Goal: Task Accomplishment & Management: Manage account settings

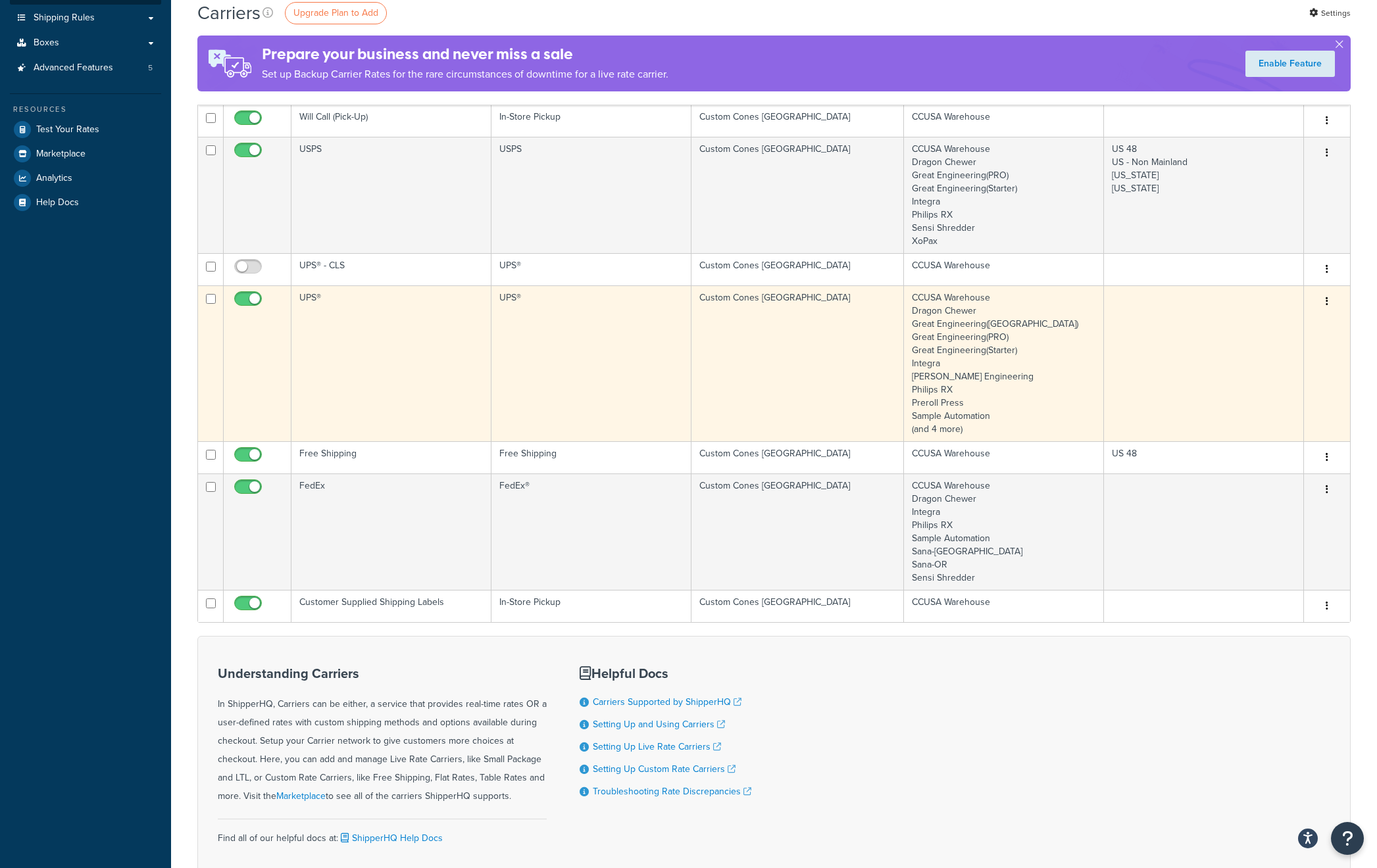
scroll to position [260, 0]
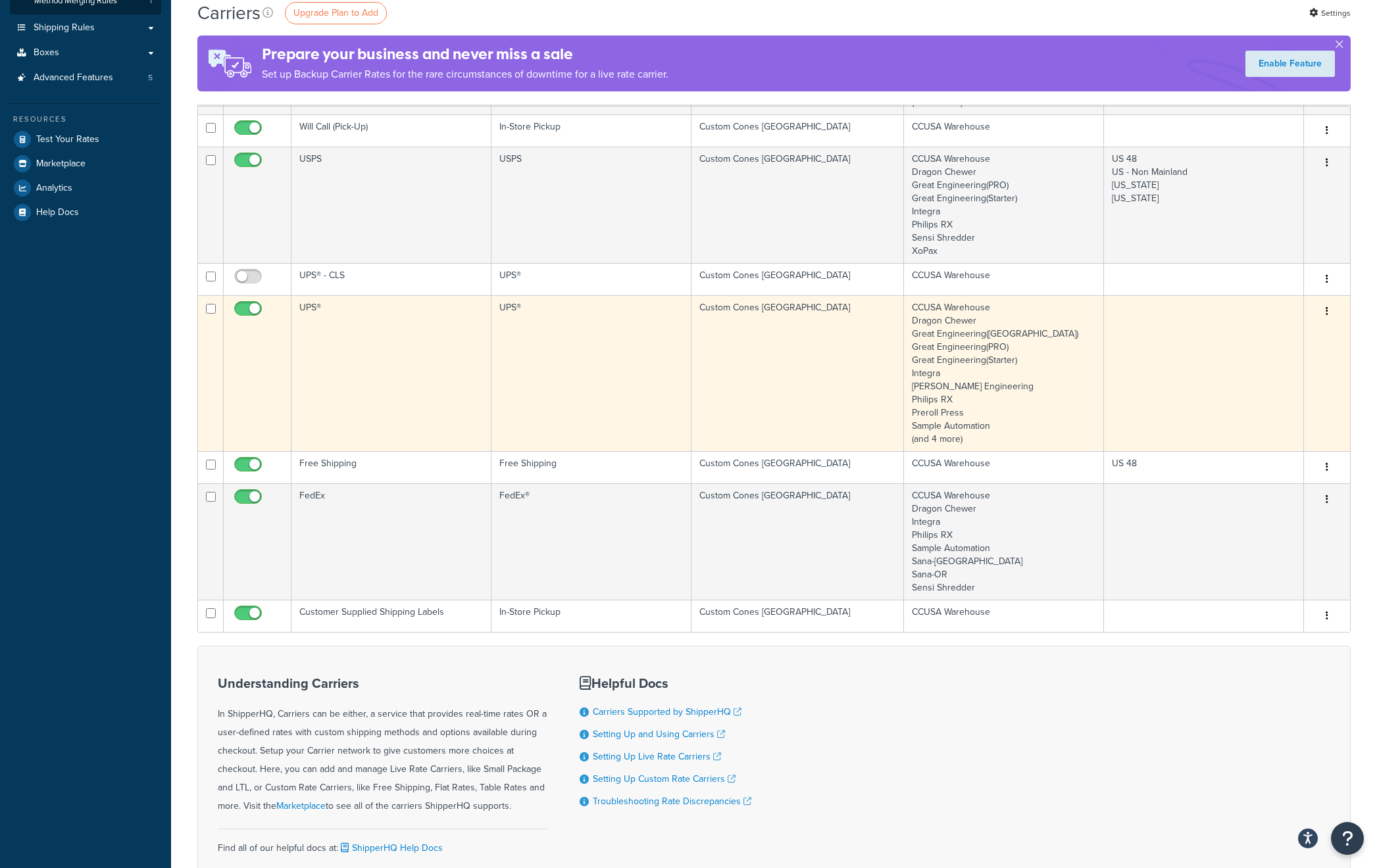
click at [338, 323] on td "UPS®" at bounding box center [391, 373] width 200 height 156
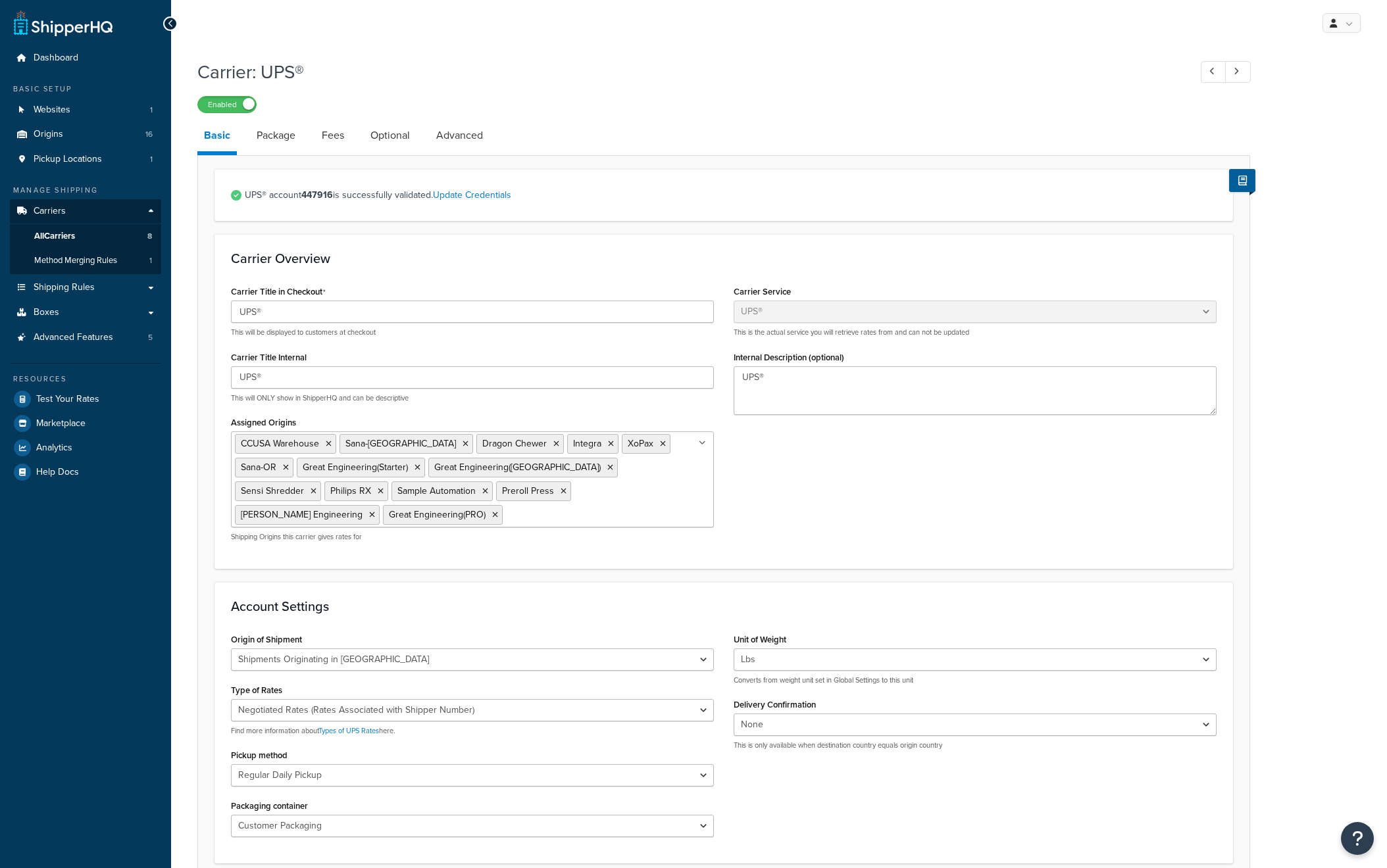
select select "ups"
select select "us"
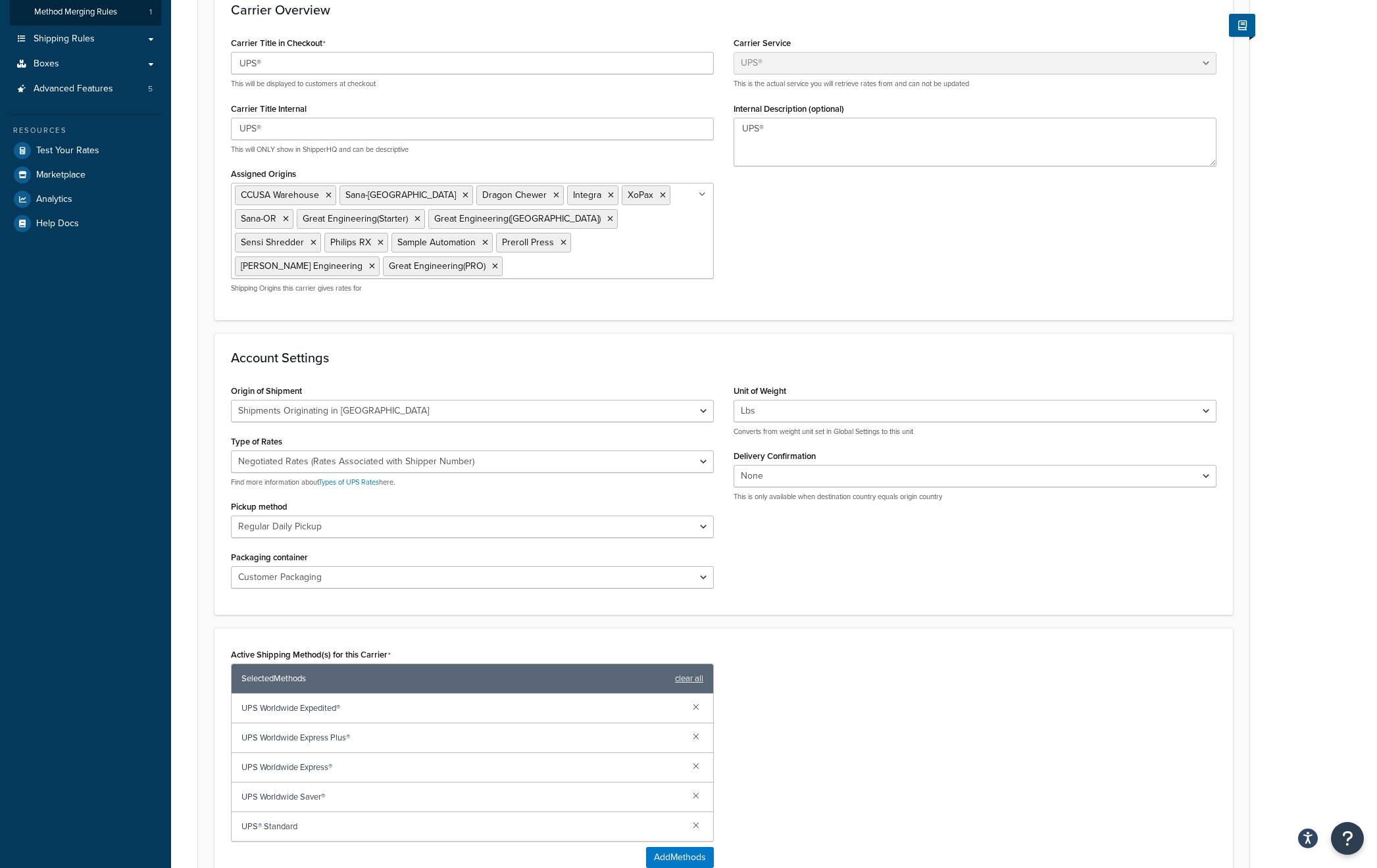
scroll to position [254, 0]
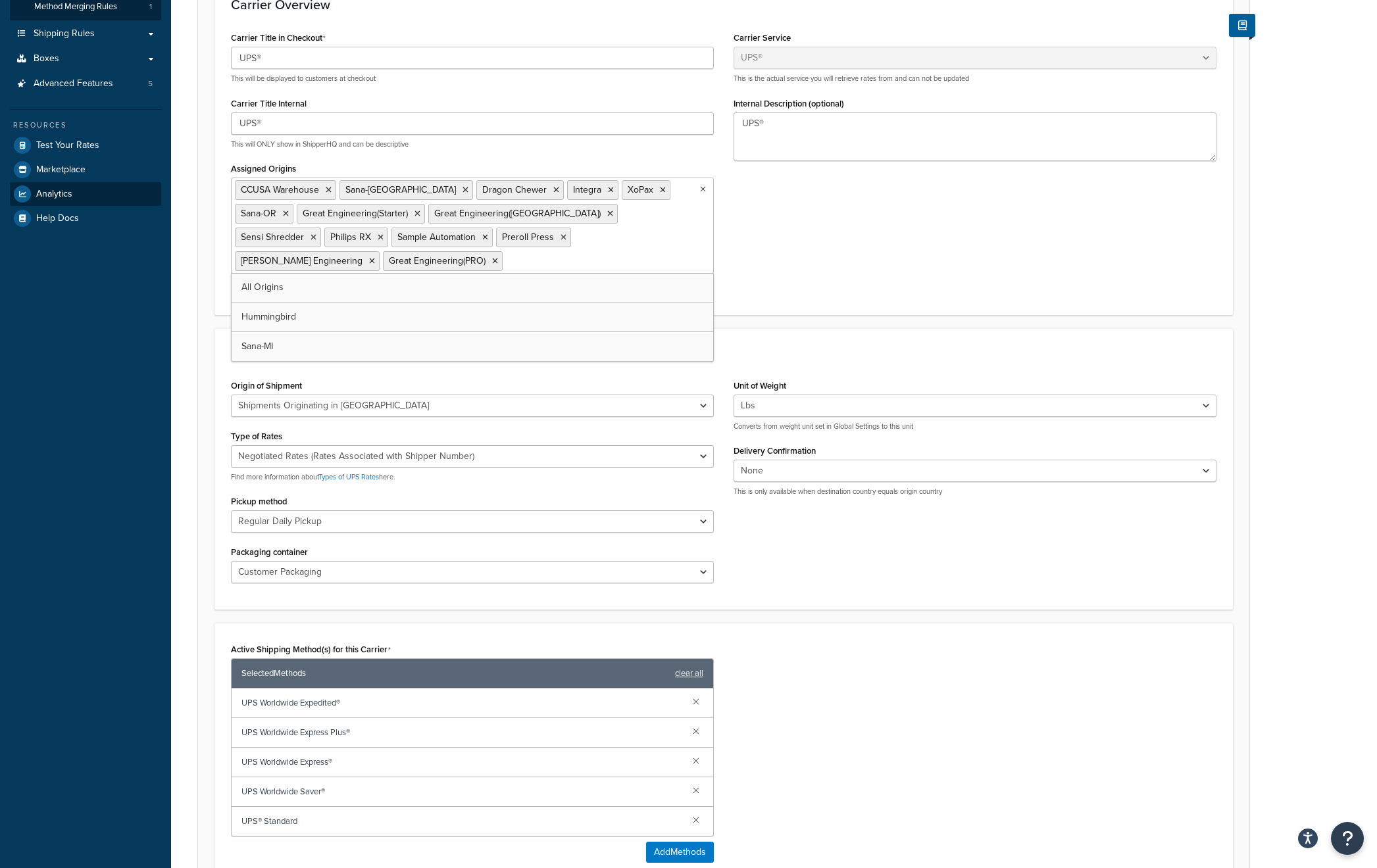
drag, startPoint x: 662, startPoint y: 245, endPoint x: 129, endPoint y: 183, distance: 536.6
click at [129, 183] on div "Dashboard Basic Setup Websites 1 Origins 16 Pickup Locations 1 Manage Shipping …" at bounding box center [688, 453] width 1377 height 1416
click at [977, 226] on div "Carrier Title in Checkout UPS® This will be displayed to customers at checkout …" at bounding box center [723, 163] width 1005 height 270
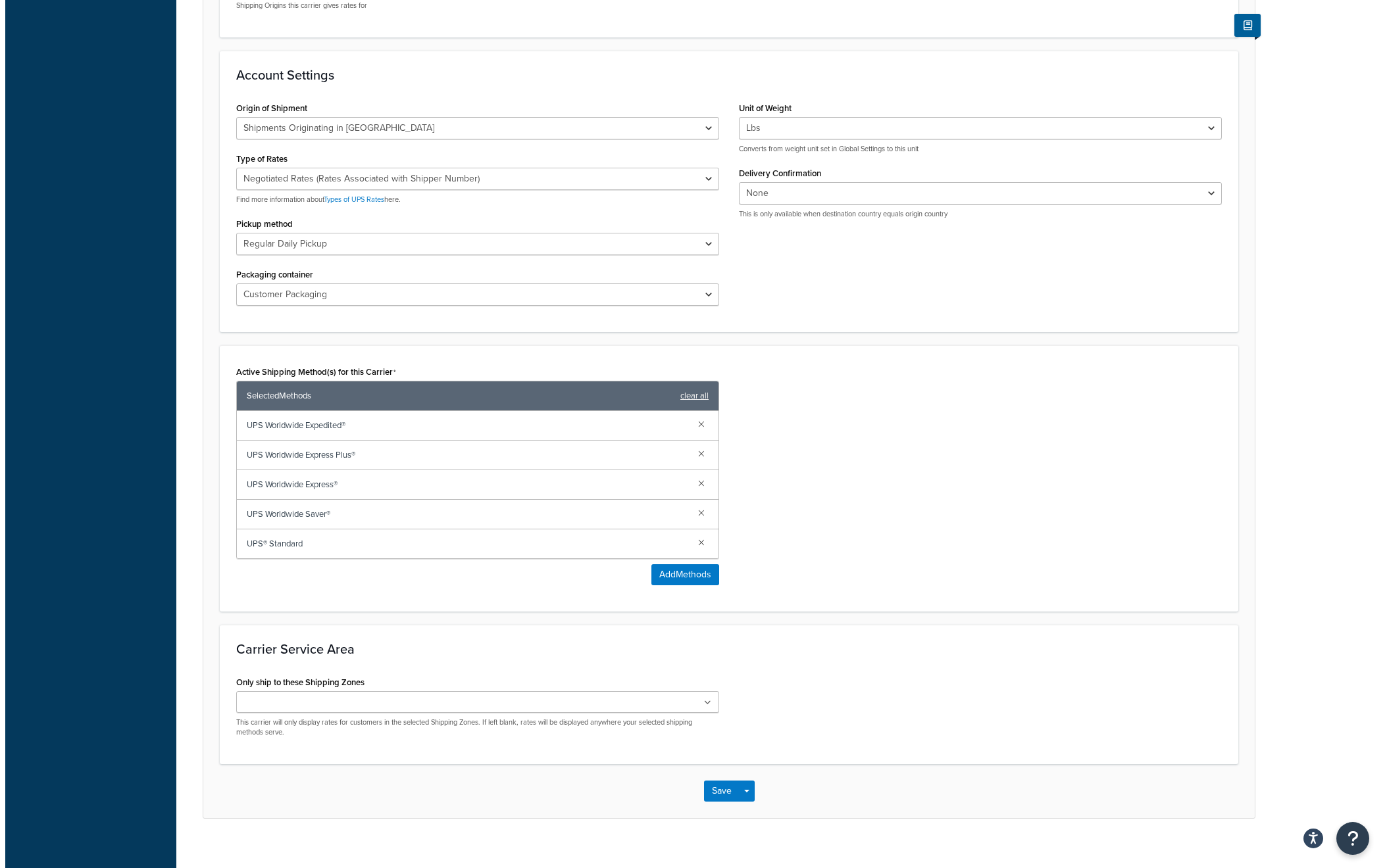
scroll to position [0, 0]
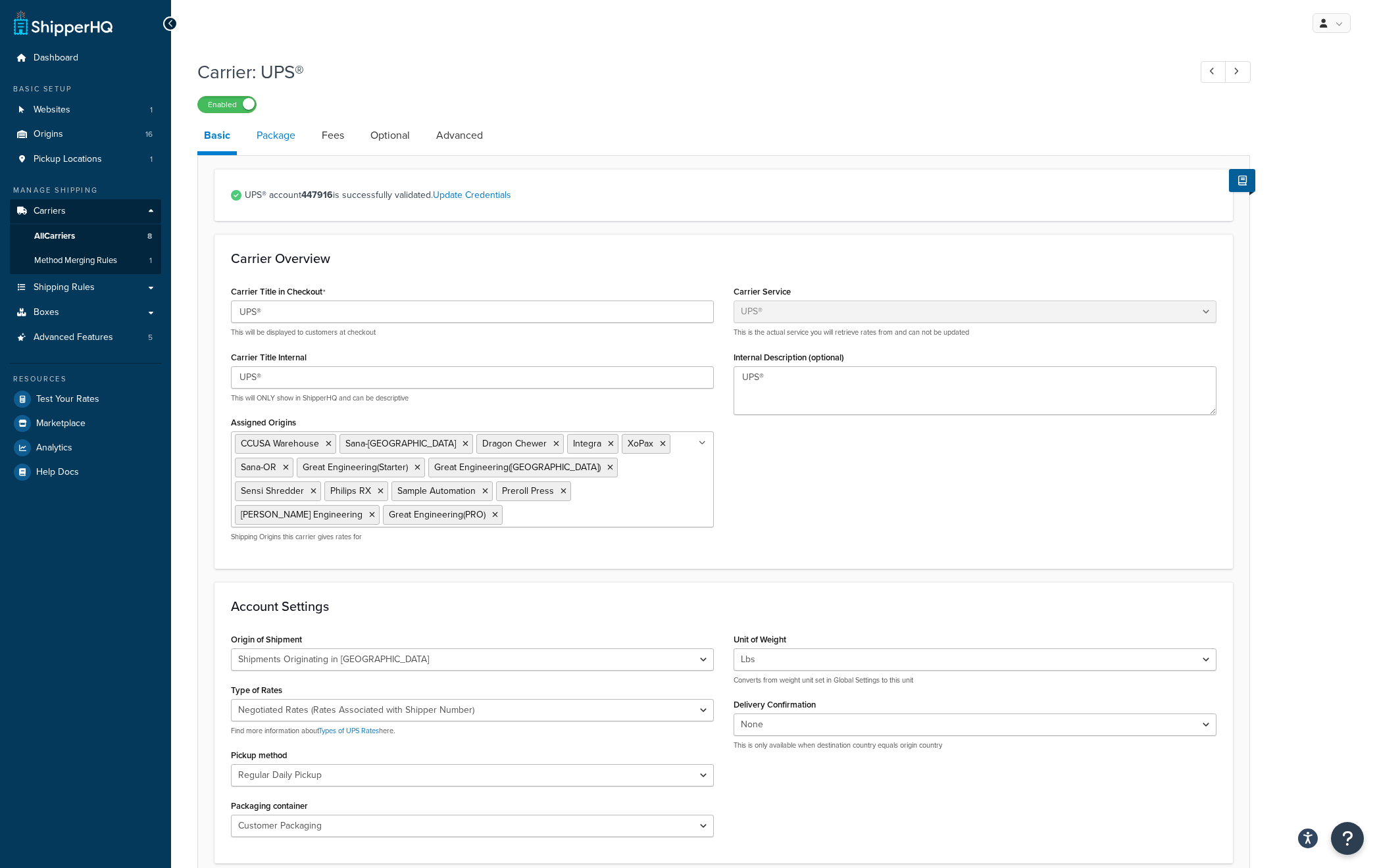
click at [294, 143] on link "Package" at bounding box center [275, 135] width 52 height 32
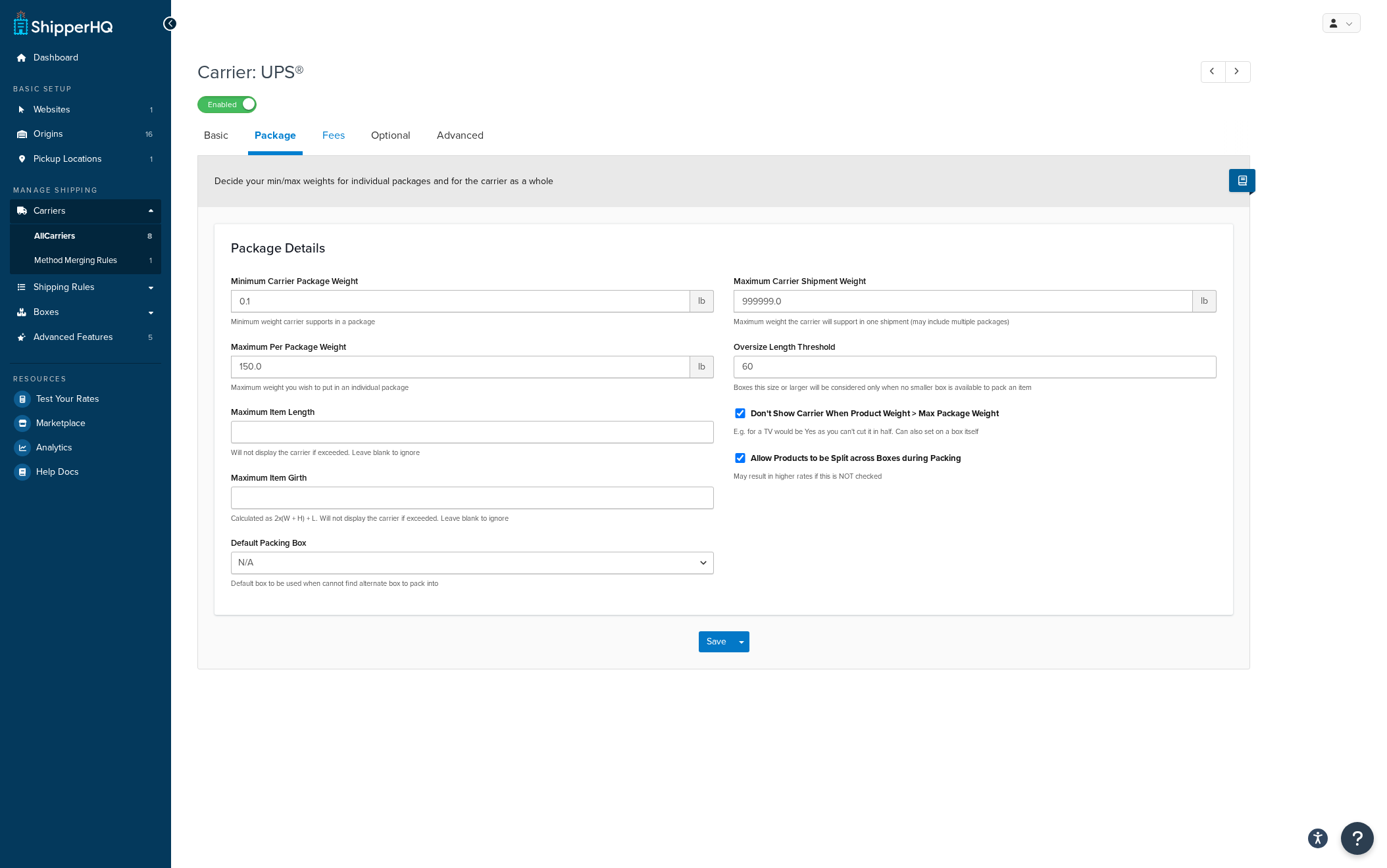
click at [332, 137] on link "Fees" at bounding box center [333, 135] width 35 height 32
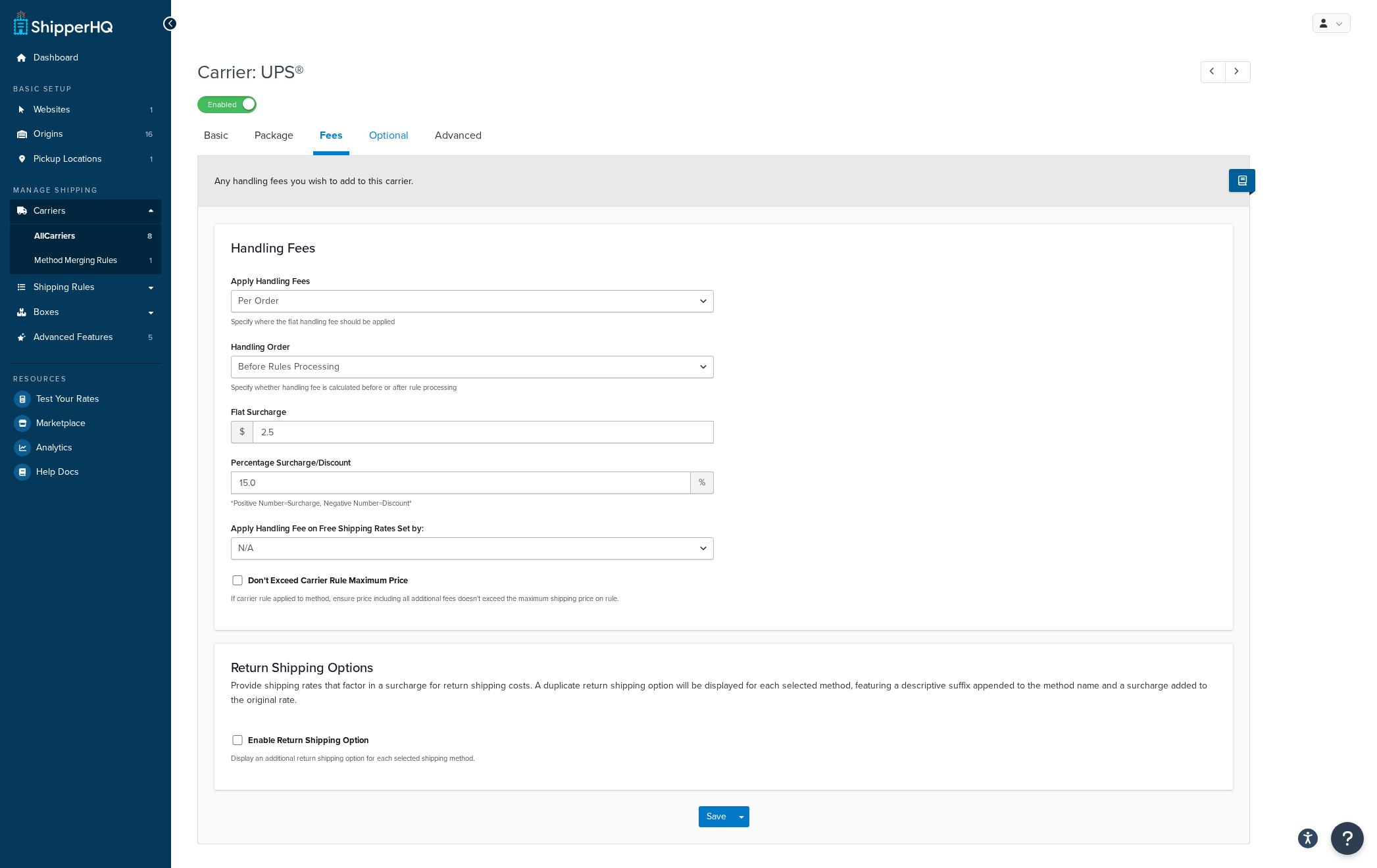
click at [384, 137] on link "Optional" at bounding box center [388, 135] width 52 height 32
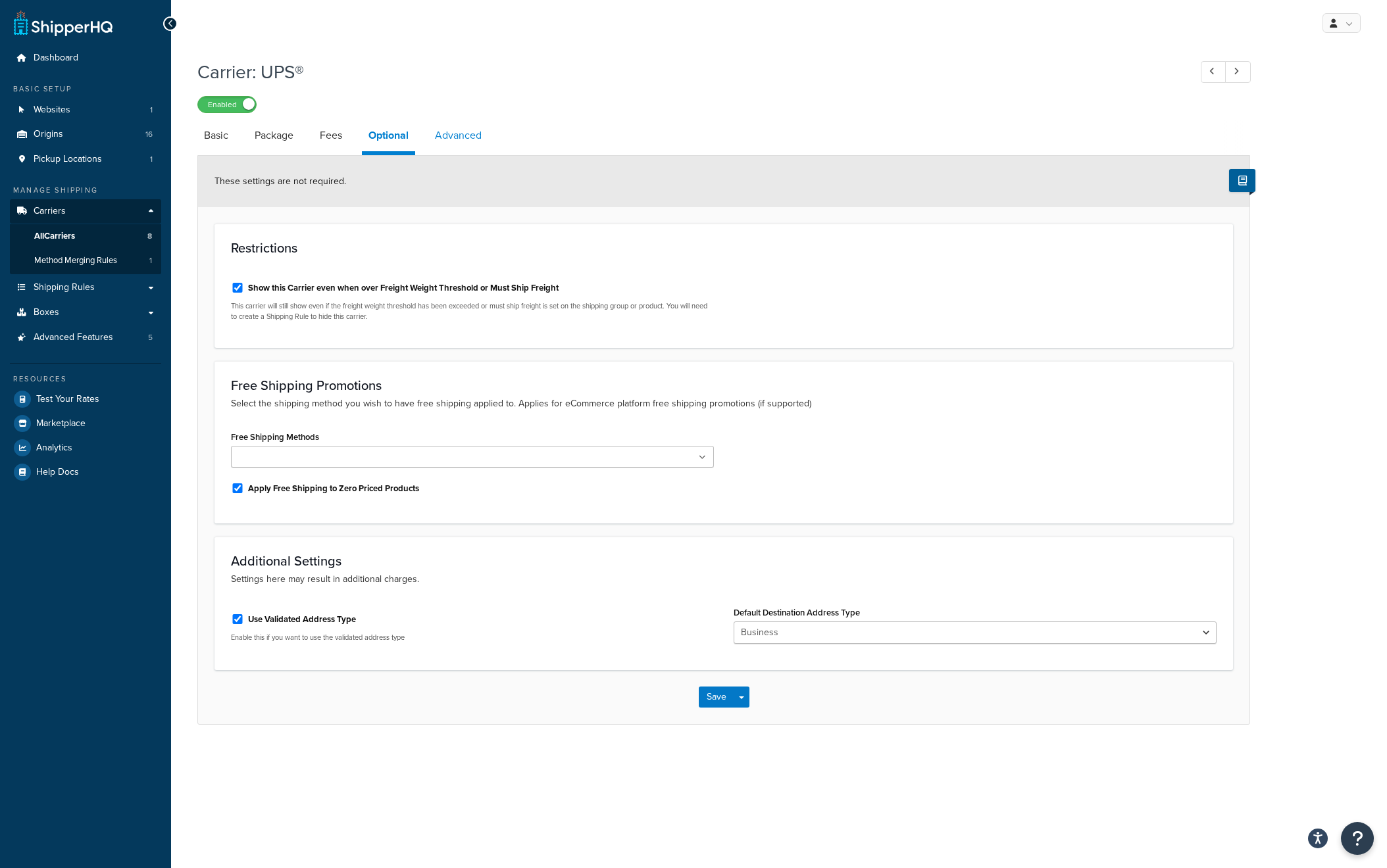
click at [456, 136] on link "Advanced" at bounding box center [458, 135] width 60 height 32
select select "false"
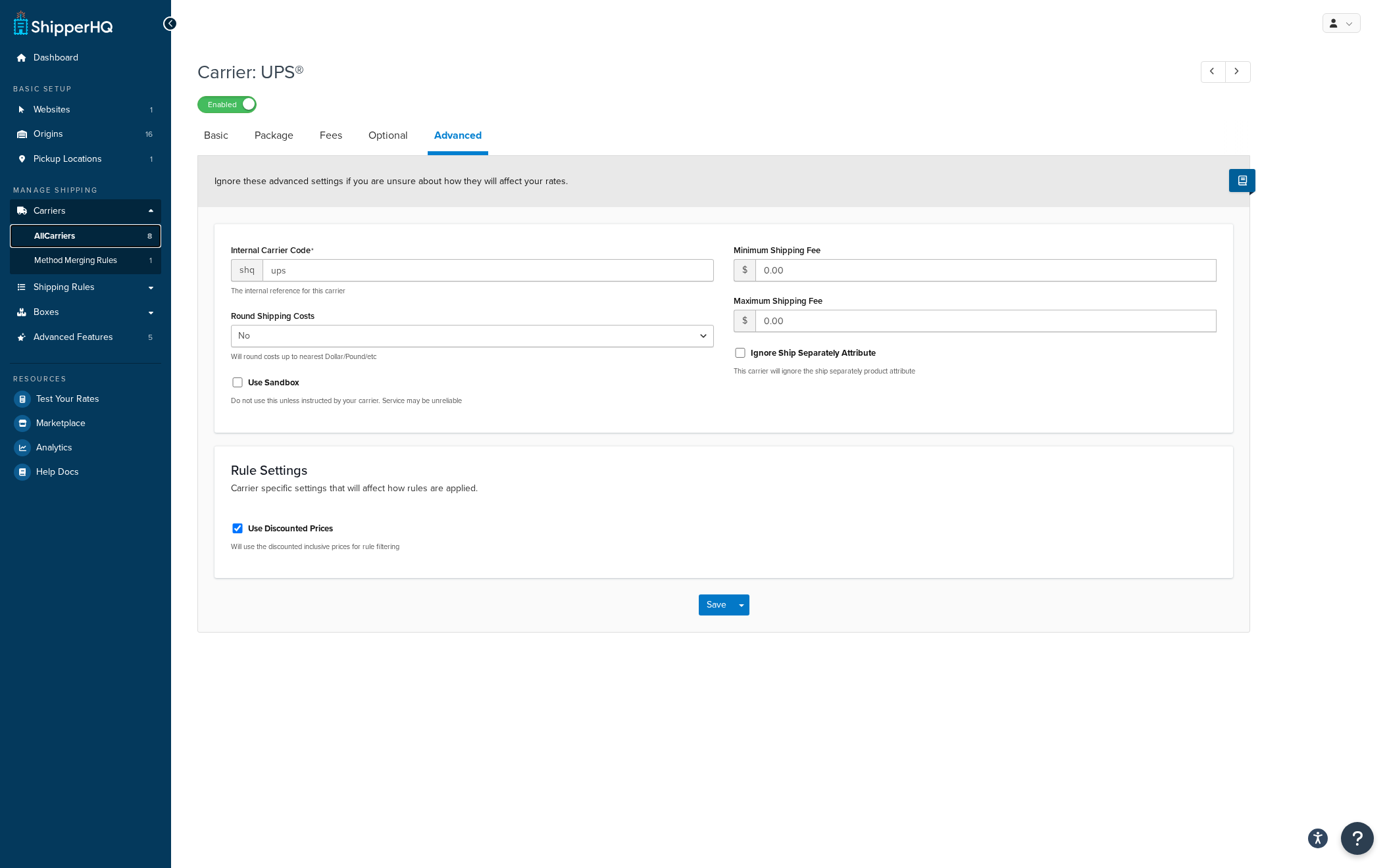
click at [55, 231] on span "All Carriers" at bounding box center [54, 236] width 41 height 11
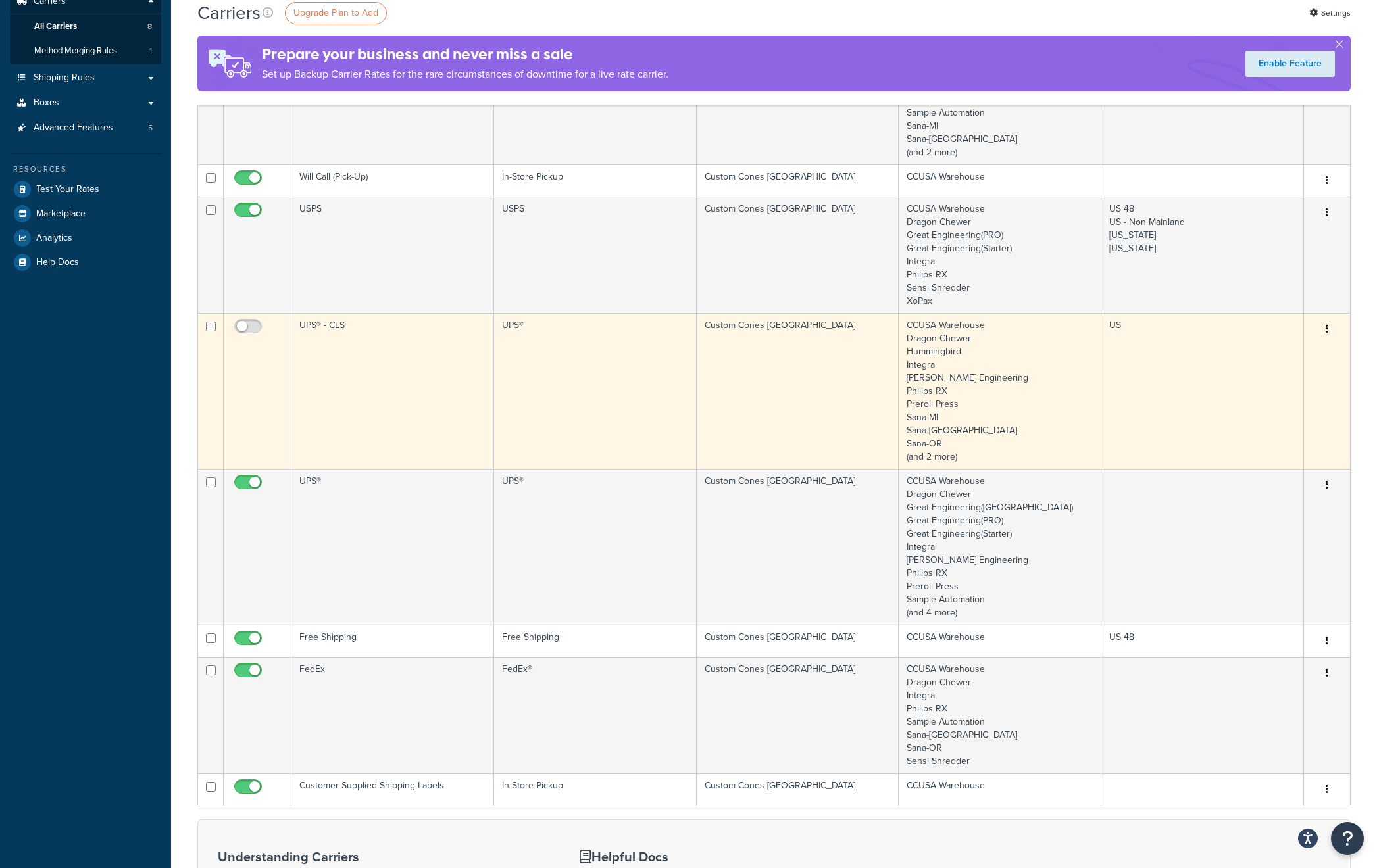
scroll to position [211, 0]
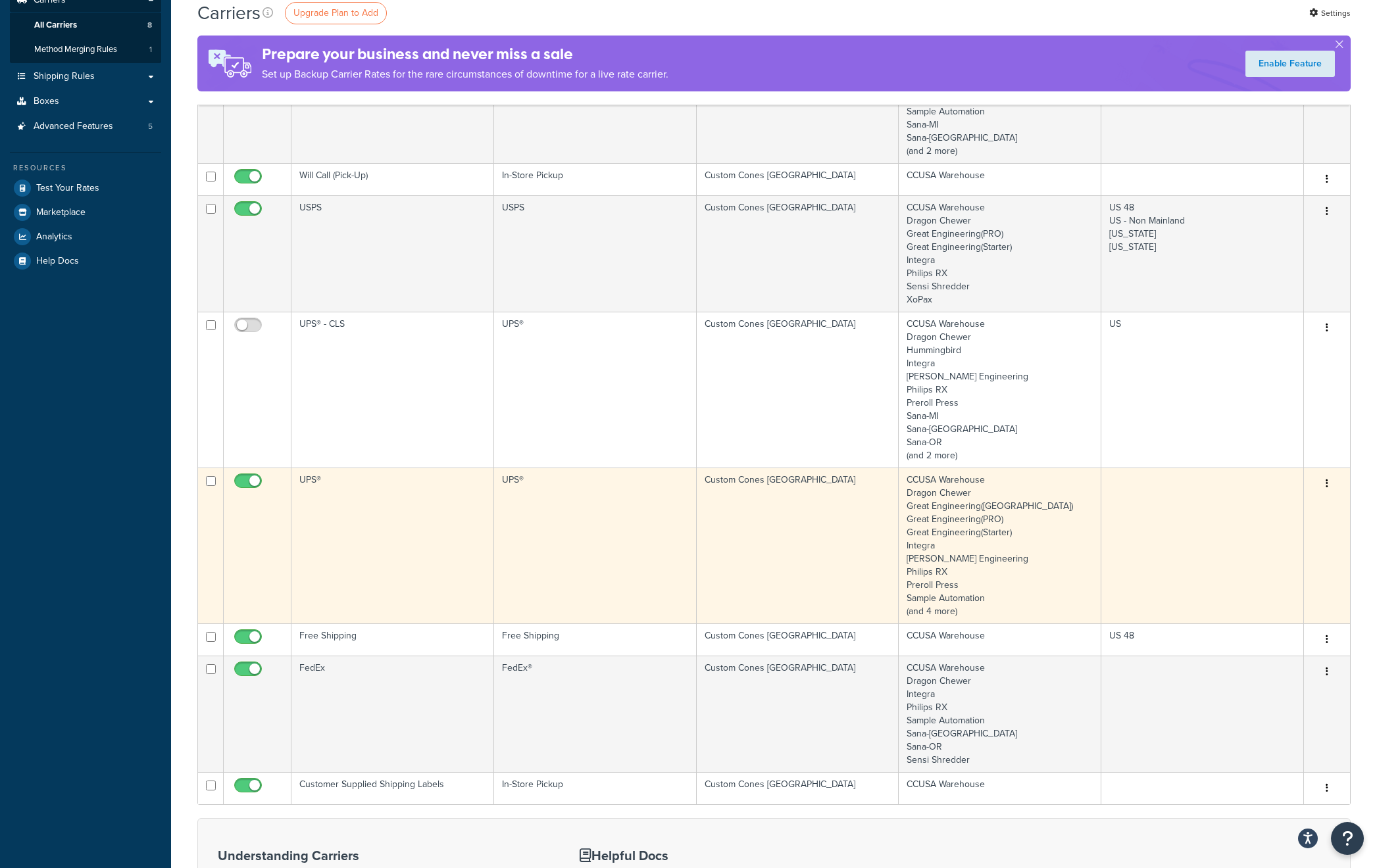
click at [420, 578] on td "UPS®" at bounding box center [393, 545] width 202 height 156
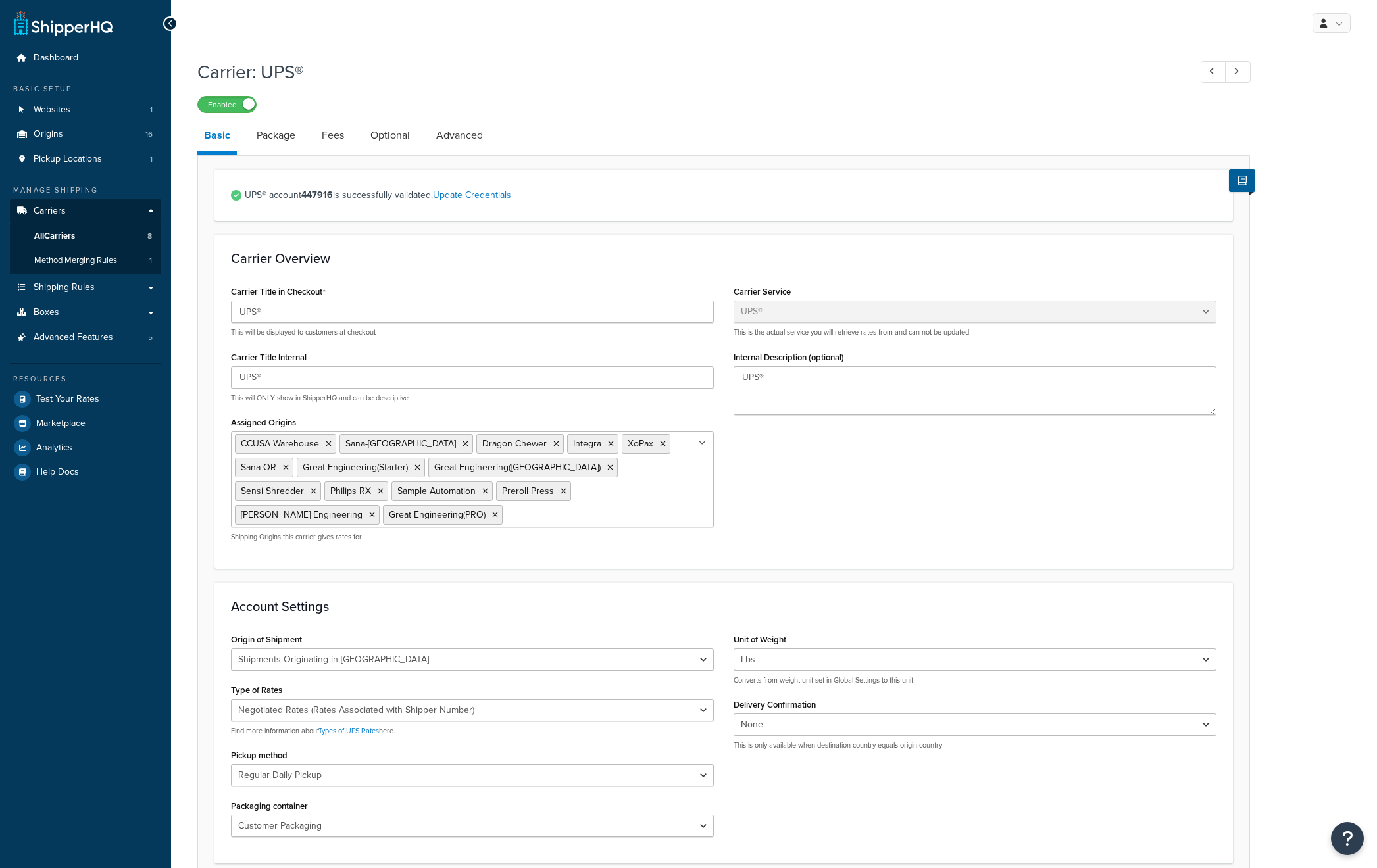
select select "ups"
select select "us"
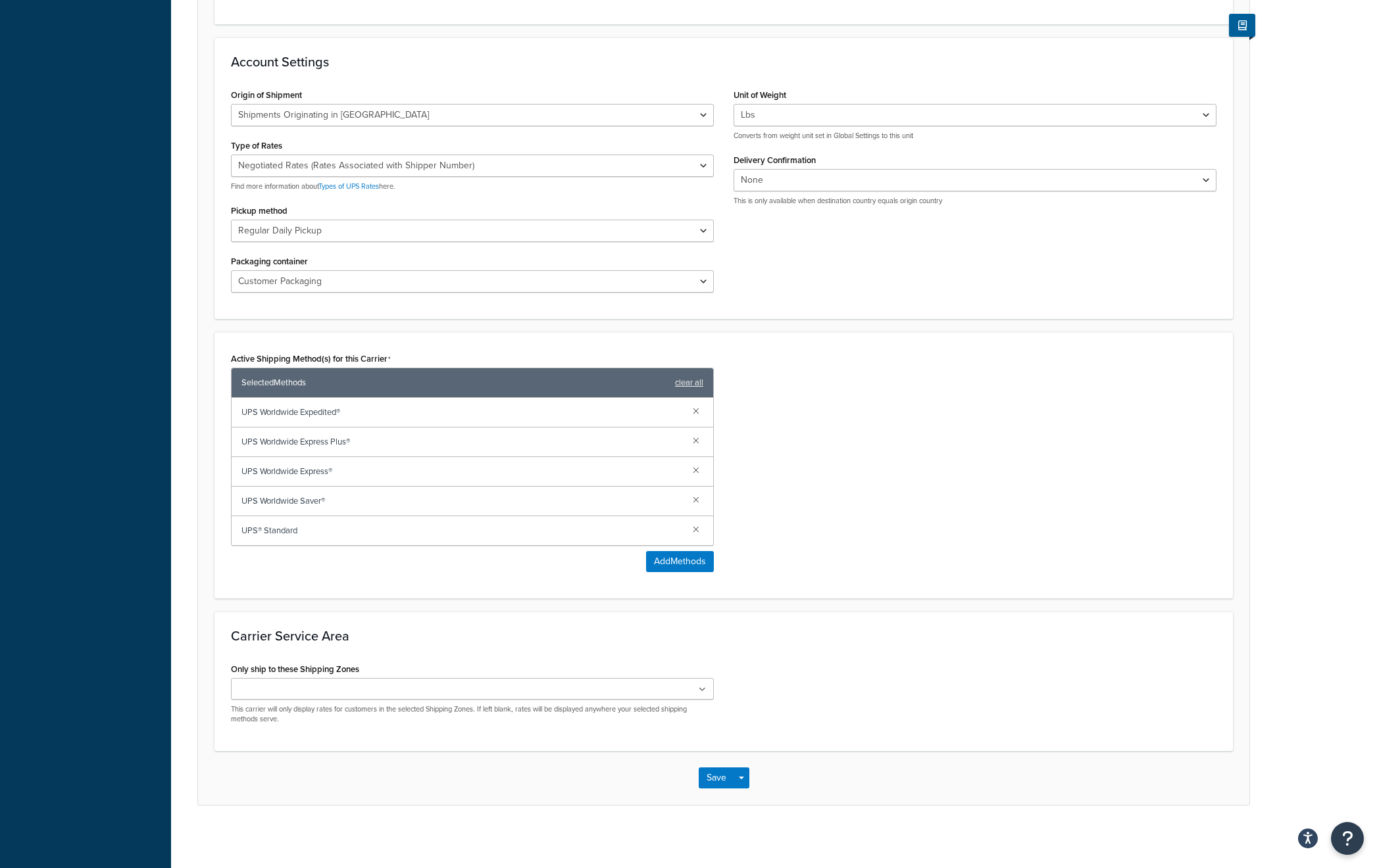
scroll to position [546, 0]
click at [629, 698] on div "US 48 US APO US Canada New England Region Mid-Atlantic Southern Region South-We…" at bounding box center [472, 700] width 483 height 47
click at [705, 688] on icon at bounding box center [702, 688] width 7 height 8
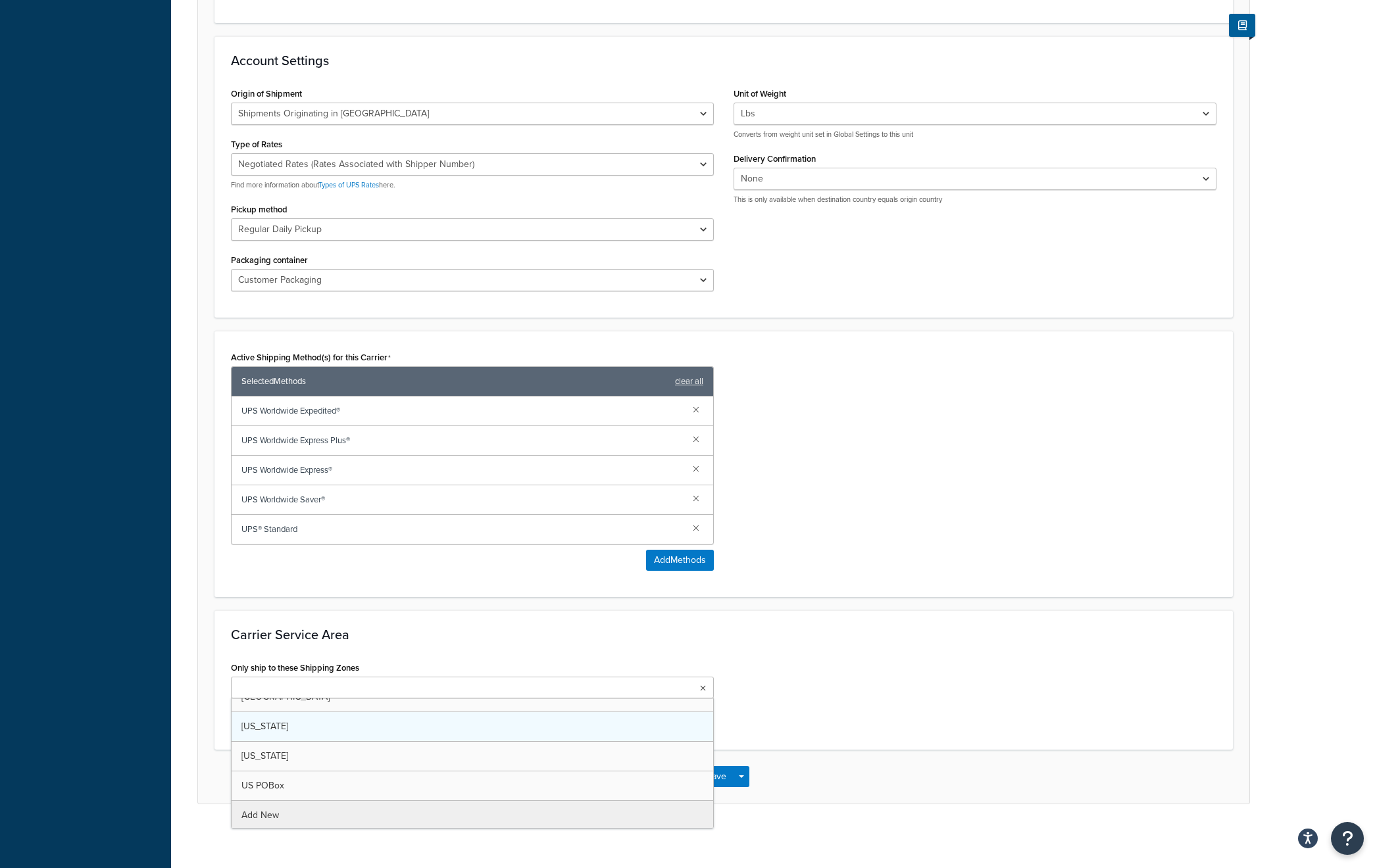
scroll to position [402, 0]
click at [996, 704] on div "Only ship to these Shipping Zones US 48 US APO US Canada New England Region Mid…" at bounding box center [723, 696] width 1005 height 75
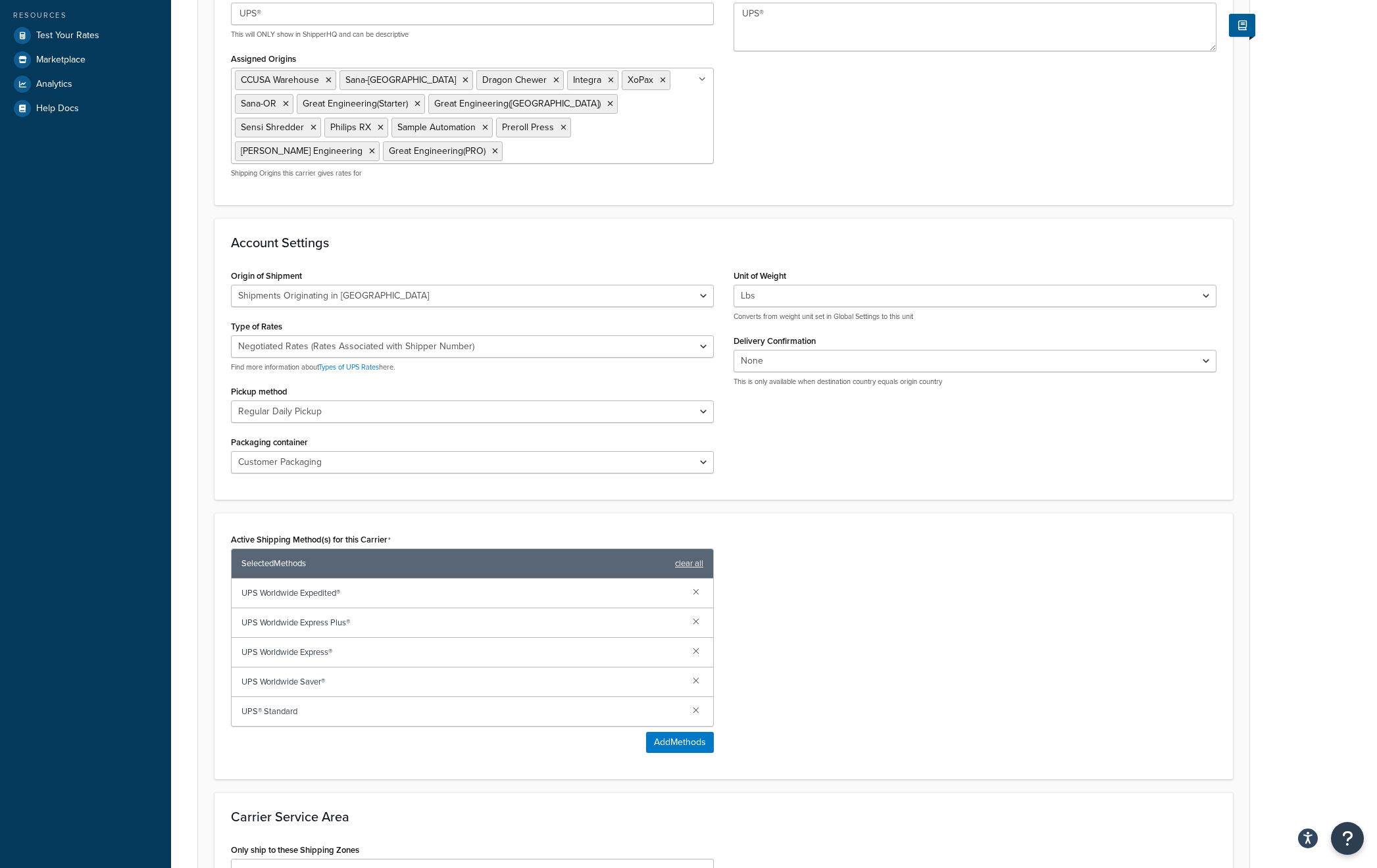
scroll to position [0, 0]
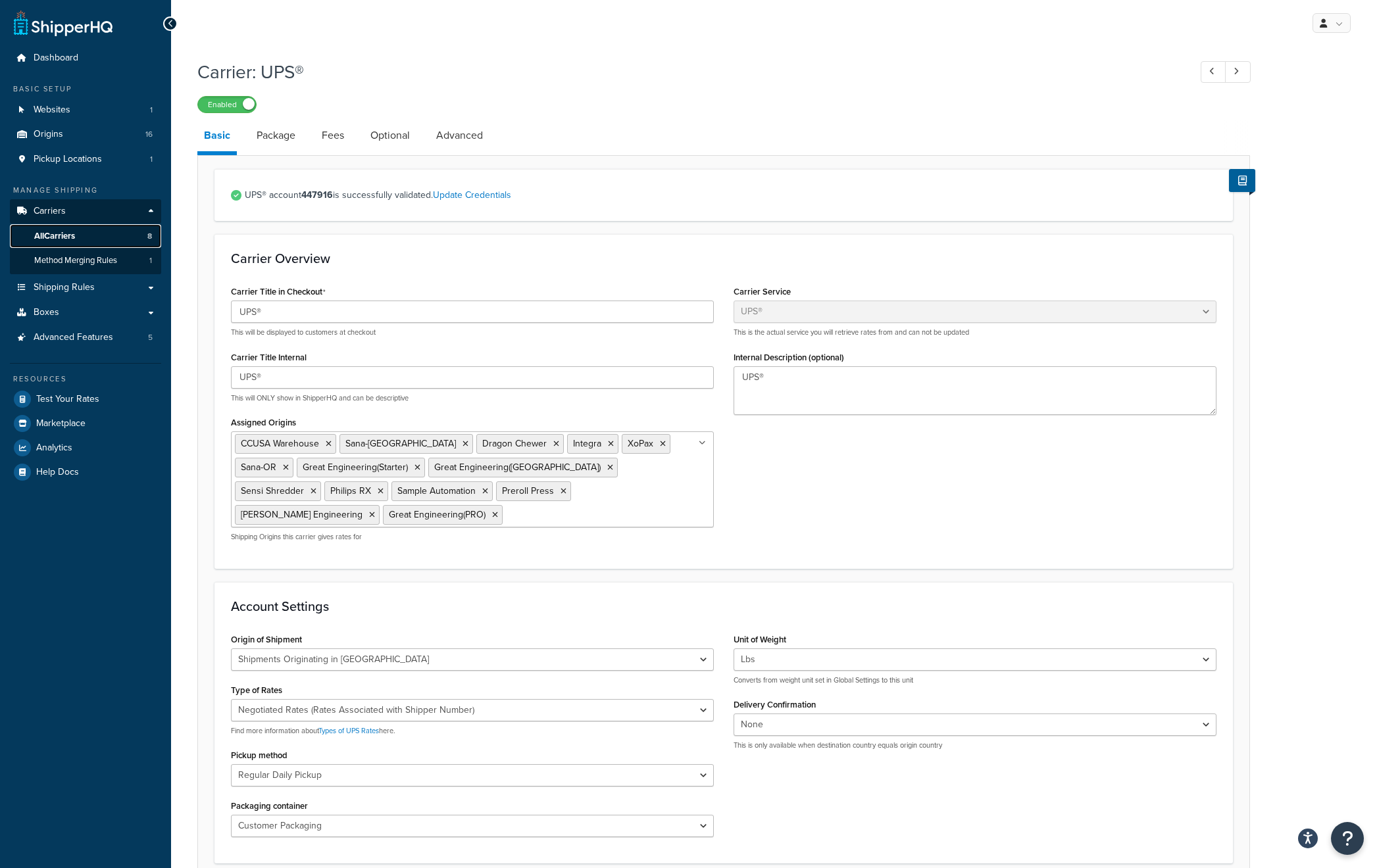
click at [52, 232] on span "All Carriers" at bounding box center [54, 236] width 41 height 11
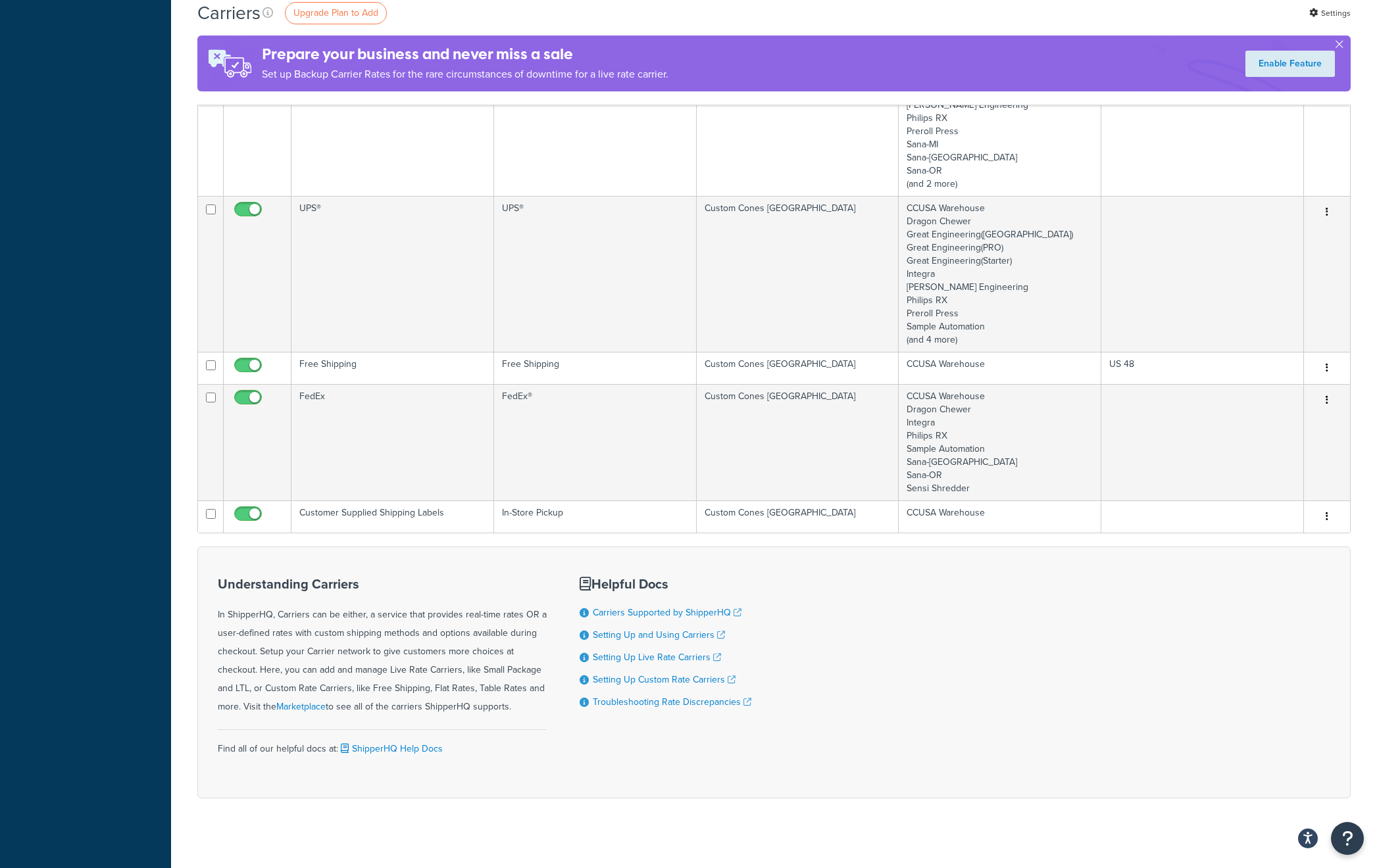
scroll to position [296, 0]
